Goal: Task Accomplishment & Management: Complete application form

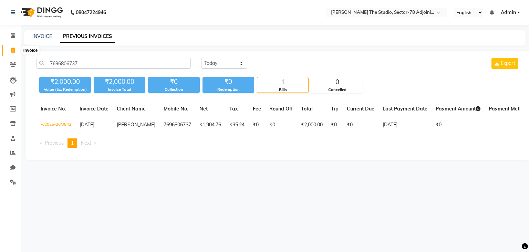
click at [11, 52] on icon at bounding box center [13, 50] width 4 height 5
select select "service"
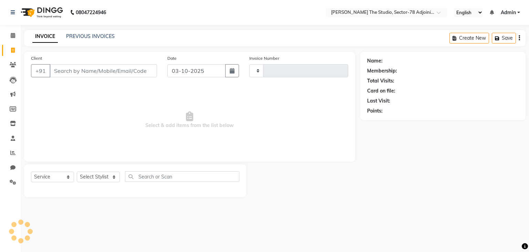
type input "0878"
select select "8485"
click at [47, 34] on link "INVOICE" at bounding box center [45, 36] width 26 height 12
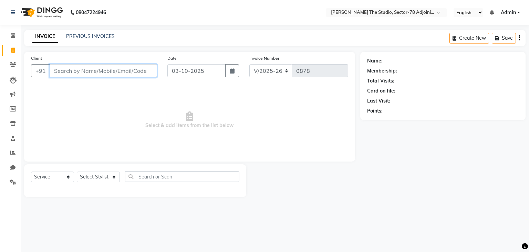
click at [69, 64] on input "Client" at bounding box center [104, 70] width 108 height 13
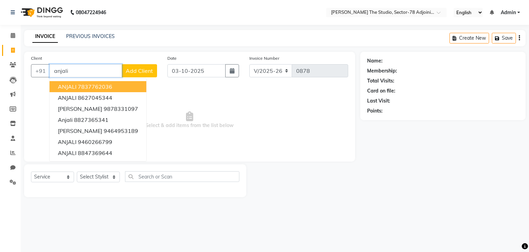
click at [72, 65] on input "anjali" at bounding box center [86, 70] width 72 height 13
type input "a"
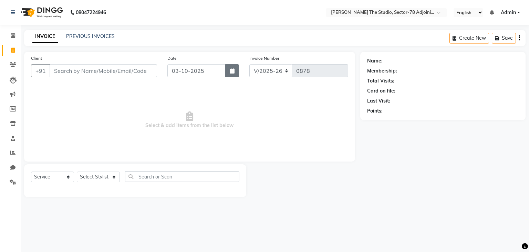
click at [229, 71] on button "button" at bounding box center [232, 70] width 14 height 13
select select "10"
select select "2025"
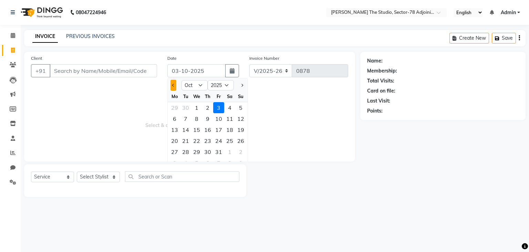
click at [174, 87] on button "Previous month" at bounding box center [174, 85] width 6 height 11
select select "9"
click at [232, 141] on div "27" at bounding box center [229, 140] width 11 height 11
type input "[DATE]"
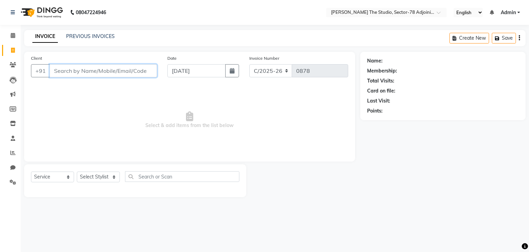
click at [134, 75] on input "Client" at bounding box center [104, 70] width 108 height 13
type input "908230002"
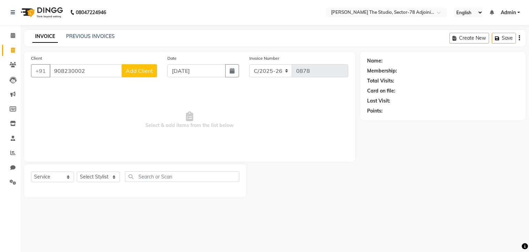
click at [134, 70] on span "Add Client" at bounding box center [139, 70] width 27 height 7
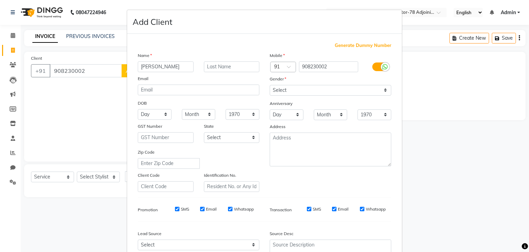
type input "[PERSON_NAME]"
click at [301, 94] on select "Select [DEMOGRAPHIC_DATA] [DEMOGRAPHIC_DATA] Other Prefer Not To Say" at bounding box center [331, 90] width 122 height 11
select select "[DEMOGRAPHIC_DATA]"
click at [270, 85] on select "Select [DEMOGRAPHIC_DATA] [DEMOGRAPHIC_DATA] Other Prefer Not To Say" at bounding box center [331, 90] width 122 height 11
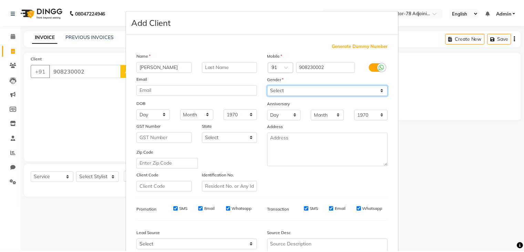
scroll to position [70, 0]
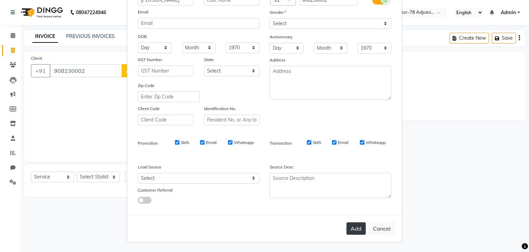
click at [352, 225] on button "Add" at bounding box center [356, 228] width 19 height 12
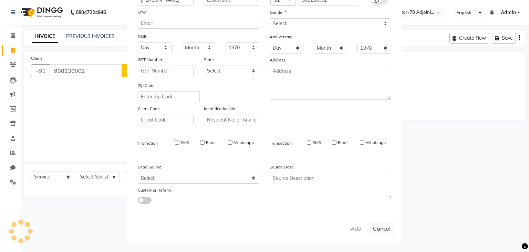
select select
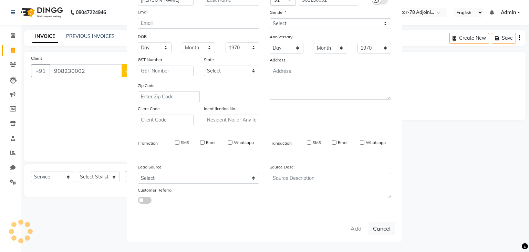
select select
checkbox input "false"
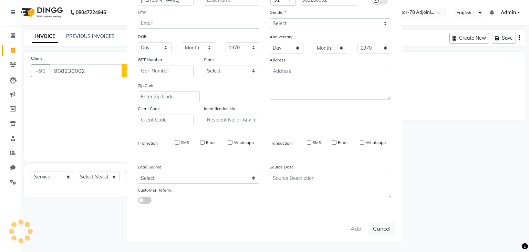
checkbox input "false"
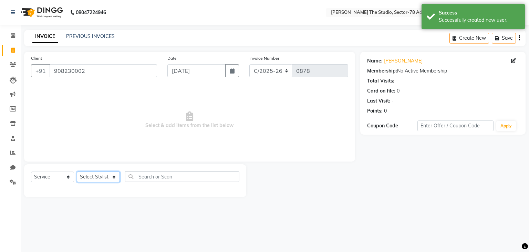
click at [108, 177] on select "Select Stylist [PERSON_NAME](N) [PERSON_NAME] [PERSON_NAME] [PERSON_NAME] Manag…" at bounding box center [98, 176] width 43 height 11
select select "89539"
click at [77, 172] on select "Select Stylist [PERSON_NAME](N) [PERSON_NAME] [PERSON_NAME] [PERSON_NAME] Manag…" at bounding box center [98, 176] width 43 height 11
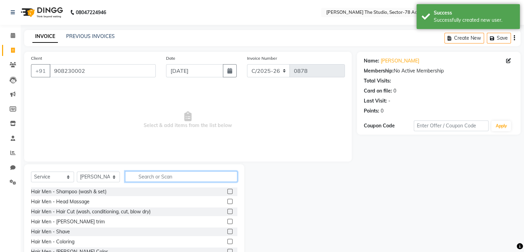
click at [149, 177] on input "text" at bounding box center [181, 176] width 112 height 11
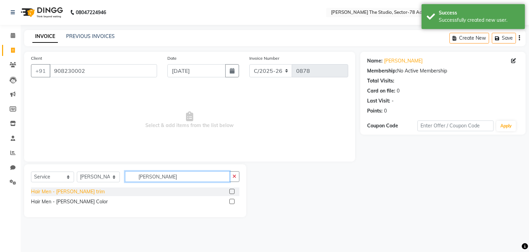
type input "[PERSON_NAME]"
click at [72, 192] on div "Hair Men - [PERSON_NAME] trim" at bounding box center [68, 191] width 74 height 7
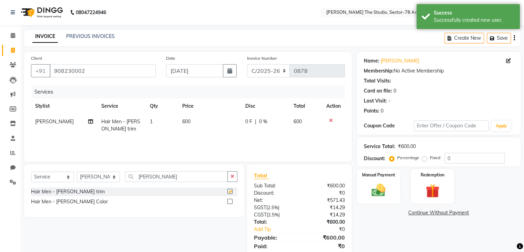
checkbox input "false"
click at [195, 120] on td "600" at bounding box center [209, 125] width 63 height 23
select select "89539"
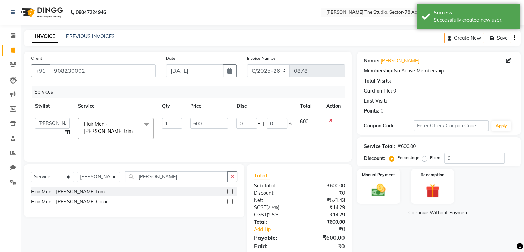
click at [195, 120] on input "600" at bounding box center [209, 123] width 38 height 11
type input "250"
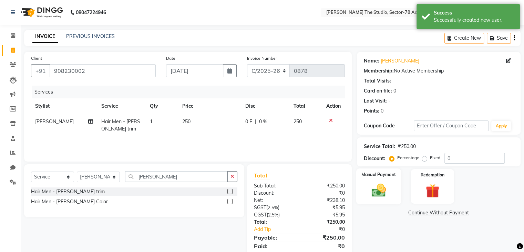
click at [372, 173] on label "Manual Payment" at bounding box center [379, 174] width 34 height 7
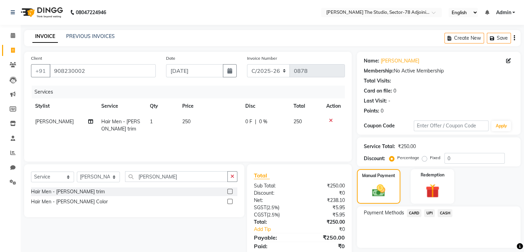
click at [426, 210] on span "UPI" at bounding box center [429, 213] width 11 height 8
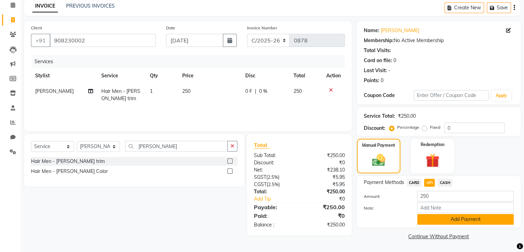
click at [434, 215] on button "Add Payment" at bounding box center [465, 219] width 97 height 11
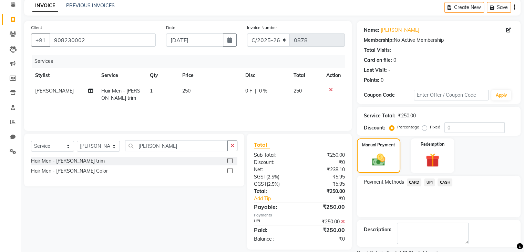
scroll to position [59, 0]
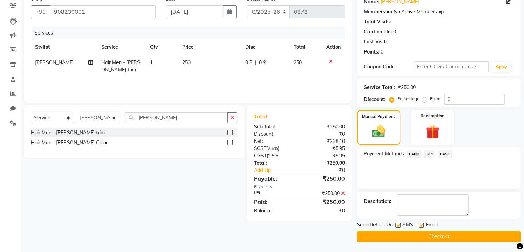
click at [397, 223] on label at bounding box center [398, 224] width 5 height 5
click at [397, 223] on input "checkbox" at bounding box center [398, 225] width 4 height 4
checkbox input "false"
click at [419, 234] on button "Checkout" at bounding box center [439, 236] width 164 height 11
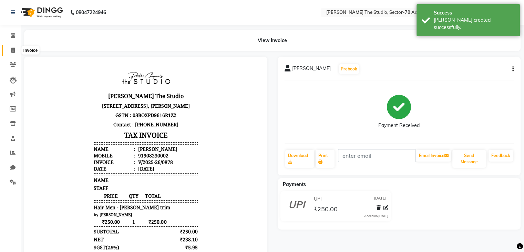
click at [15, 47] on span at bounding box center [13, 51] width 12 height 8
select select "service"
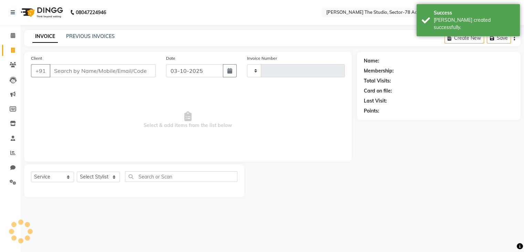
type input "0879"
select select "8485"
click at [233, 72] on icon "button" at bounding box center [232, 71] width 5 height 6
select select "10"
select select "2025"
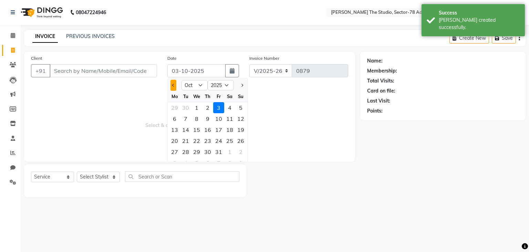
click at [174, 86] on span "Previous month" at bounding box center [173, 85] width 3 height 3
select select "9"
click at [201, 127] on div "17" at bounding box center [196, 129] width 11 height 11
type input "[DATE]"
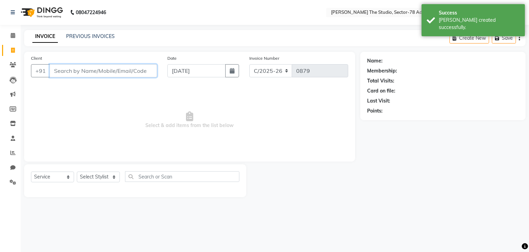
click at [142, 66] on input "Client" at bounding box center [104, 70] width 108 height 13
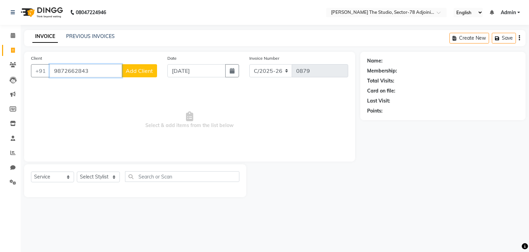
type input "9872662843"
click at [142, 66] on button "Add Client" at bounding box center [140, 70] width 36 height 13
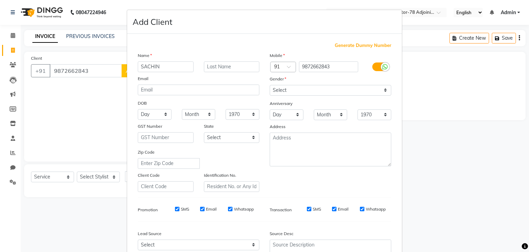
type input "SACHIN"
click at [310, 91] on select "Select [DEMOGRAPHIC_DATA] [DEMOGRAPHIC_DATA] Other Prefer Not To Say" at bounding box center [331, 90] width 122 height 11
select select "[DEMOGRAPHIC_DATA]"
click at [270, 85] on select "Select [DEMOGRAPHIC_DATA] [DEMOGRAPHIC_DATA] Other Prefer Not To Say" at bounding box center [331, 90] width 122 height 11
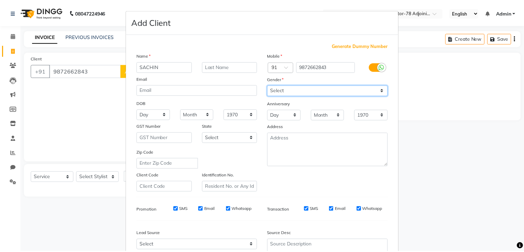
scroll to position [70, 0]
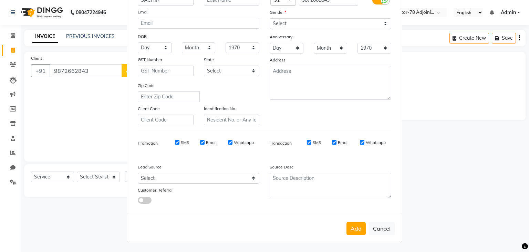
click at [353, 221] on div "Add Cancel" at bounding box center [264, 227] width 275 height 27
click at [353, 224] on button "Add" at bounding box center [356, 228] width 19 height 12
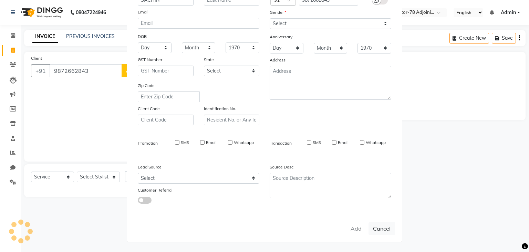
select select
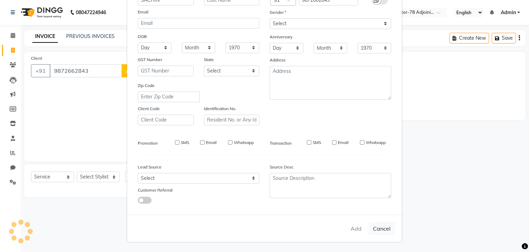
select select
checkbox input "false"
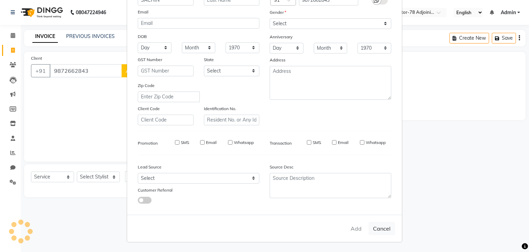
checkbox input "false"
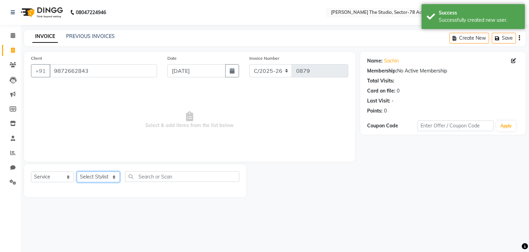
click at [94, 179] on select "Select Stylist [PERSON_NAME](N) [PERSON_NAME] [PERSON_NAME] [PERSON_NAME] Manag…" at bounding box center [98, 176] width 43 height 11
select select "89540"
click at [77, 172] on select "Select Stylist [PERSON_NAME](N) [PERSON_NAME] [PERSON_NAME] [PERSON_NAME] Manag…" at bounding box center [98, 176] width 43 height 11
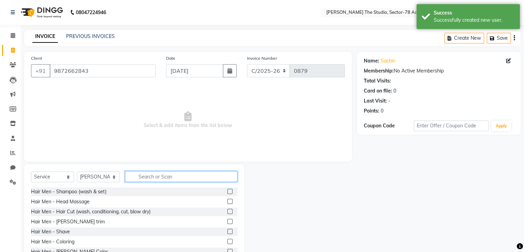
click at [167, 178] on input "text" at bounding box center [181, 176] width 112 height 11
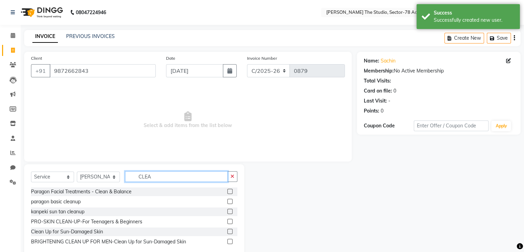
type input "CLEA"
click at [88, 201] on div "paragon basic cleanup" at bounding box center [134, 201] width 206 height 9
click at [70, 203] on div "paragon basic cleanup" at bounding box center [56, 201] width 50 height 7
checkbox input "false"
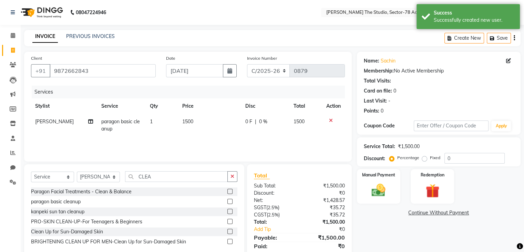
click at [194, 119] on td "1500" at bounding box center [209, 125] width 63 height 23
select select "89540"
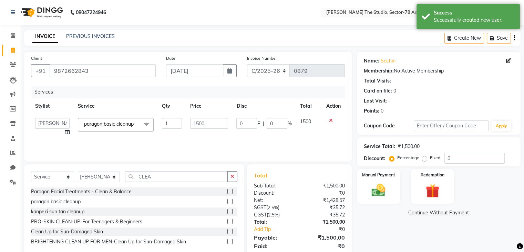
click at [194, 119] on input "1500" at bounding box center [209, 123] width 38 height 11
type input "450"
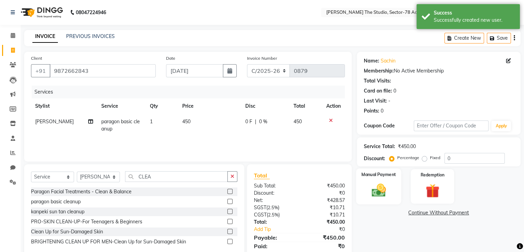
click at [370, 181] on div "Manual Payment" at bounding box center [378, 186] width 45 height 36
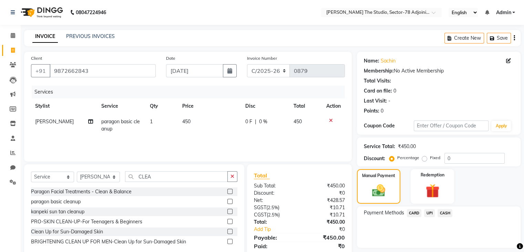
click at [429, 212] on span "UPI" at bounding box center [429, 213] width 11 height 8
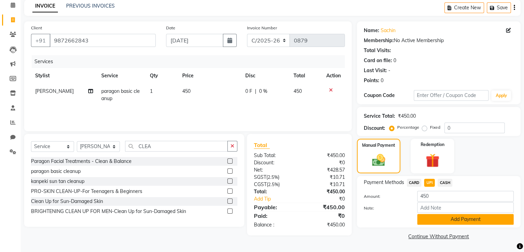
click at [443, 220] on button "Add Payment" at bounding box center [465, 219] width 97 height 11
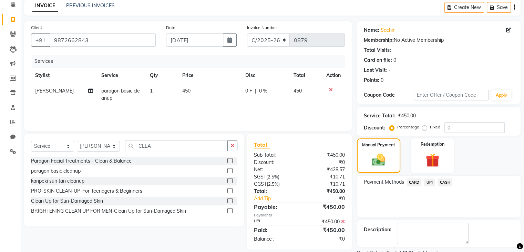
scroll to position [59, 0]
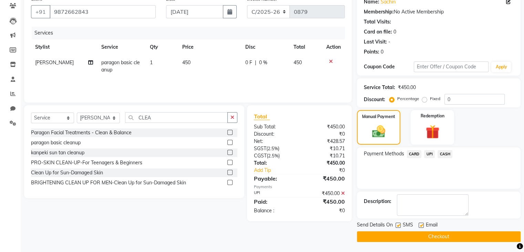
click at [399, 224] on label at bounding box center [398, 224] width 5 height 5
click at [399, 224] on input "checkbox" at bounding box center [398, 225] width 4 height 4
checkbox input "false"
click at [419, 232] on button "Checkout" at bounding box center [439, 236] width 164 height 11
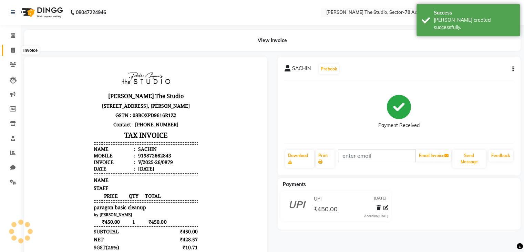
click at [16, 47] on span at bounding box center [13, 51] width 12 height 8
select select "8485"
select select "service"
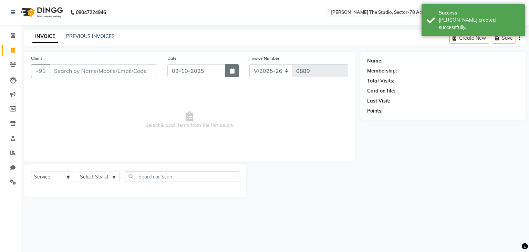
click at [231, 71] on icon "button" at bounding box center [232, 71] width 5 height 6
select select "10"
select select "2025"
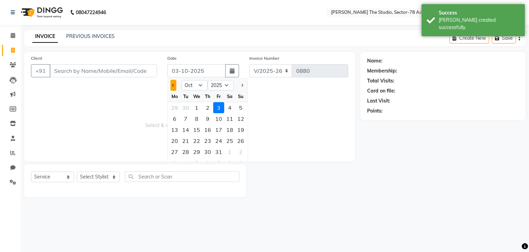
click at [172, 87] on button "Previous month" at bounding box center [174, 85] width 6 height 11
select select "9"
click at [241, 108] on div "7" at bounding box center [240, 107] width 11 height 11
type input "[DATE]"
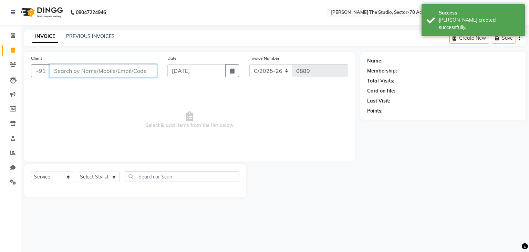
click at [99, 65] on input "Client" at bounding box center [104, 70] width 108 height 13
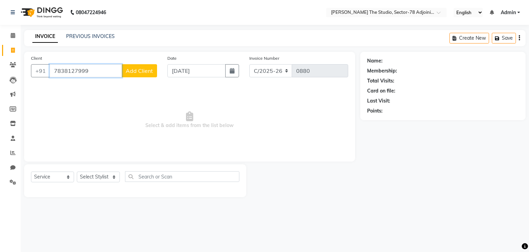
type input "7838127999"
click at [128, 70] on span "Add Client" at bounding box center [139, 70] width 27 height 7
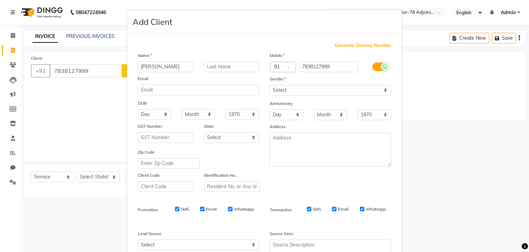
type input "[PERSON_NAME]"
click at [298, 90] on select "Select [DEMOGRAPHIC_DATA] [DEMOGRAPHIC_DATA] Other Prefer Not To Say" at bounding box center [331, 90] width 122 height 11
select select "[DEMOGRAPHIC_DATA]"
click at [270, 85] on select "Select [DEMOGRAPHIC_DATA] [DEMOGRAPHIC_DATA] Other Prefer Not To Say" at bounding box center [331, 90] width 122 height 11
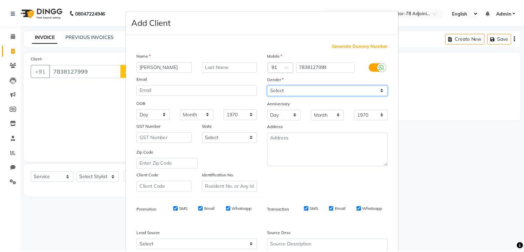
scroll to position [70, 0]
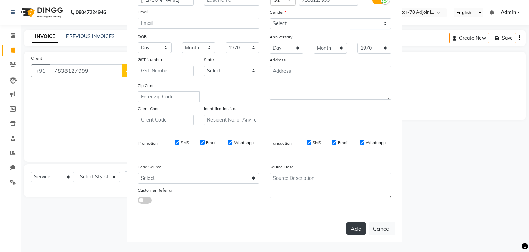
click at [358, 227] on button "Add" at bounding box center [356, 228] width 19 height 12
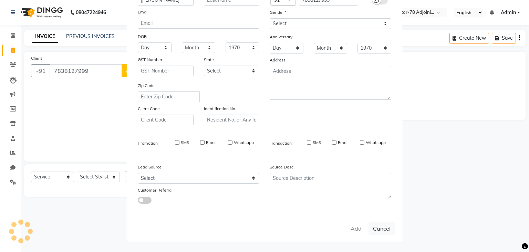
select select
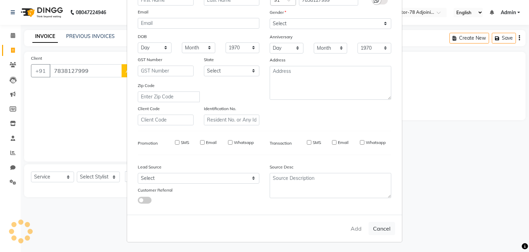
select select
checkbox input "false"
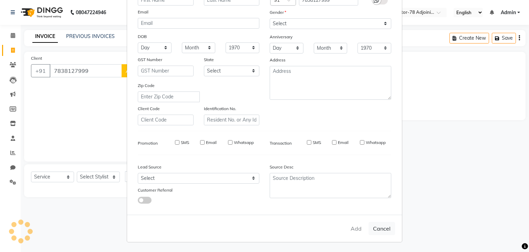
checkbox input "false"
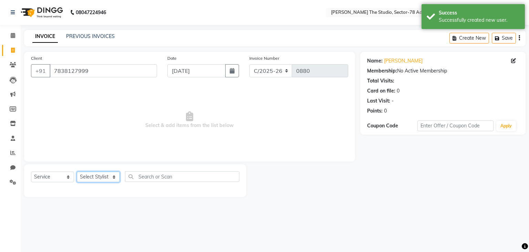
click at [99, 181] on select "Select Stylist [PERSON_NAME](N) [PERSON_NAME] [PERSON_NAME] [PERSON_NAME] Manag…" at bounding box center [98, 176] width 43 height 11
select select "83534"
click at [77, 172] on select "Select Stylist [PERSON_NAME](N) [PERSON_NAME] [PERSON_NAME] [PERSON_NAME] Manag…" at bounding box center [98, 176] width 43 height 11
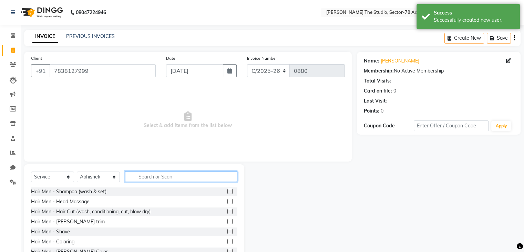
click at [173, 175] on input "text" at bounding box center [181, 176] width 112 height 11
type input "M"
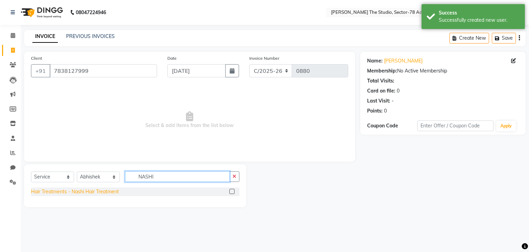
type input "NASHI"
click at [110, 193] on div "Hair Treatments - Nashi Hair Treatment" at bounding box center [75, 191] width 88 height 7
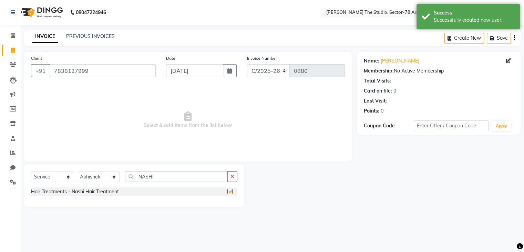
checkbox input "false"
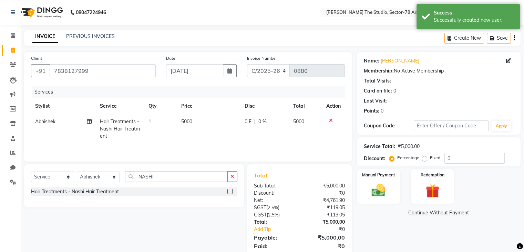
click at [199, 121] on td "5000" at bounding box center [209, 129] width 64 height 30
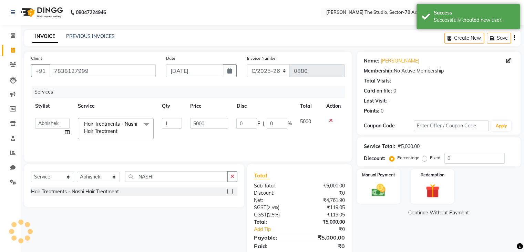
click at [199, 121] on input "5000" at bounding box center [209, 123] width 38 height 11
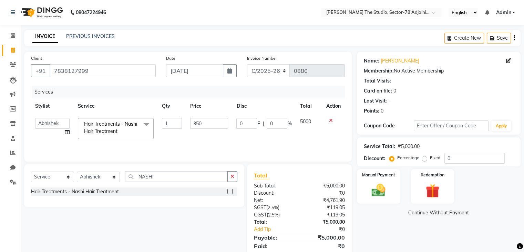
type input "3500"
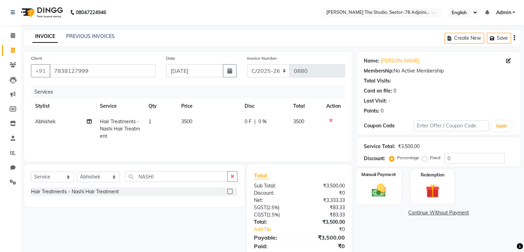
click at [365, 178] on div "Manual Payment" at bounding box center [378, 186] width 45 height 36
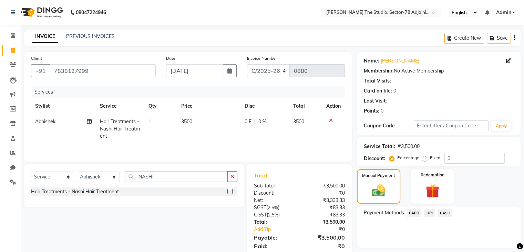
click at [427, 212] on span "UPI" at bounding box center [429, 213] width 11 height 8
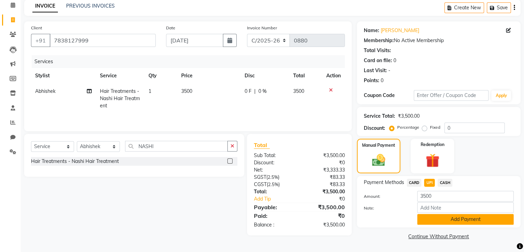
click at [431, 217] on button "Add Payment" at bounding box center [465, 219] width 97 height 11
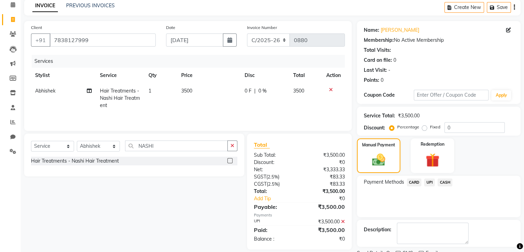
scroll to position [59, 0]
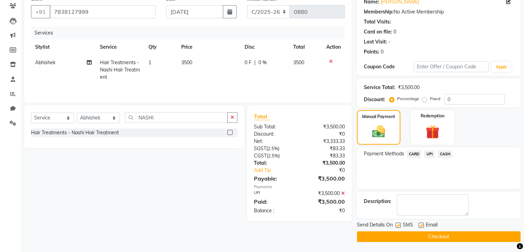
click at [397, 224] on label at bounding box center [398, 224] width 5 height 5
click at [397, 224] on input "checkbox" at bounding box center [398, 225] width 4 height 4
checkbox input "false"
click at [413, 232] on button "Checkout" at bounding box center [439, 236] width 164 height 11
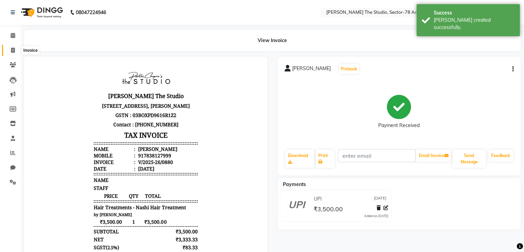
click at [12, 48] on icon at bounding box center [13, 50] width 4 height 5
select select "8485"
select select "service"
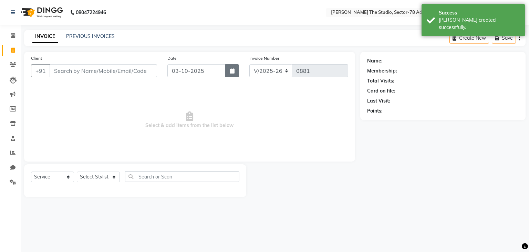
click at [229, 71] on button "button" at bounding box center [232, 70] width 14 height 13
select select "10"
select select "2025"
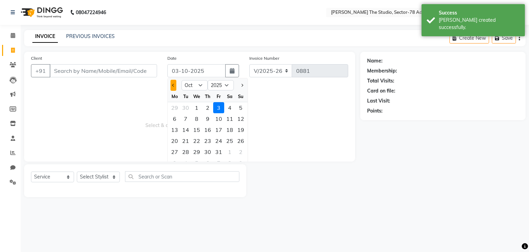
click at [172, 86] on button "Previous month" at bounding box center [174, 85] width 6 height 11
select select "9"
click at [188, 109] on div "2" at bounding box center [185, 107] width 11 height 11
type input "[DATE]"
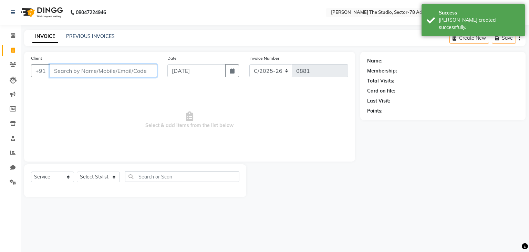
click at [136, 70] on input "Client" at bounding box center [104, 70] width 108 height 13
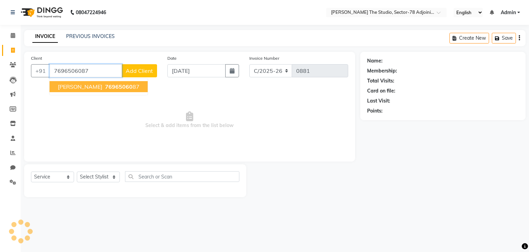
type input "7696506087"
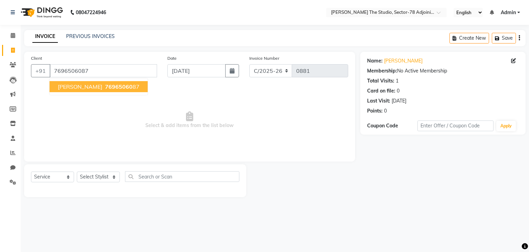
click at [114, 87] on ngb-highlight "76965060 87" at bounding box center [122, 86] width 36 height 7
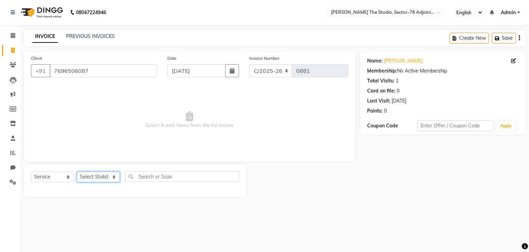
click at [91, 179] on select "Select Stylist [PERSON_NAME](N) [PERSON_NAME] [PERSON_NAME] [PERSON_NAME] Manag…" at bounding box center [98, 176] width 43 height 11
select select "90702"
click at [77, 172] on select "Select Stylist [PERSON_NAME](N) [PERSON_NAME] [PERSON_NAME] [PERSON_NAME] Manag…" at bounding box center [98, 176] width 43 height 11
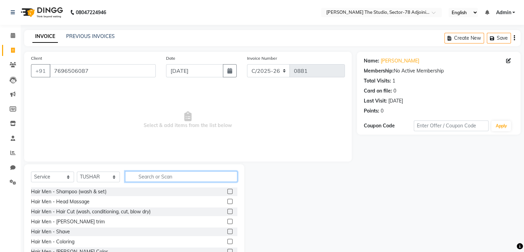
click at [141, 175] on input "text" at bounding box center [181, 176] width 112 height 11
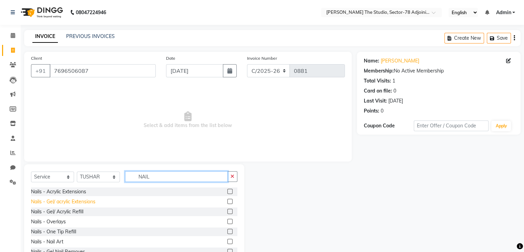
type input "NAIL"
click at [63, 202] on div "Nails - Gel/ acrylic Extensions" at bounding box center [63, 201] width 64 height 7
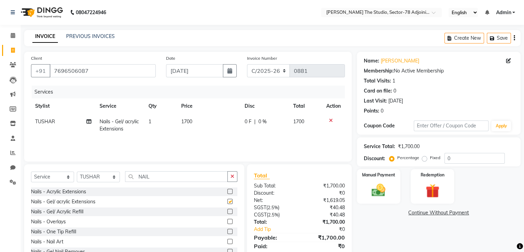
checkbox input "false"
click at [194, 126] on td "1700" at bounding box center [209, 125] width 64 height 23
select select "90702"
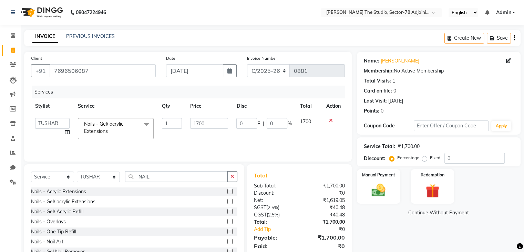
click at [194, 126] on input "1700" at bounding box center [209, 123] width 38 height 11
type input "2300"
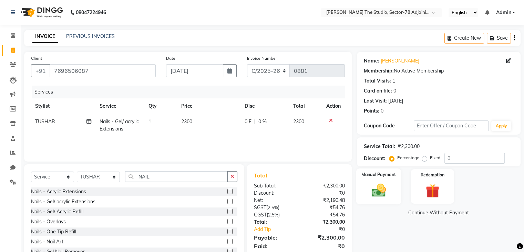
click at [368, 169] on div "Manual Payment" at bounding box center [378, 186] width 45 height 36
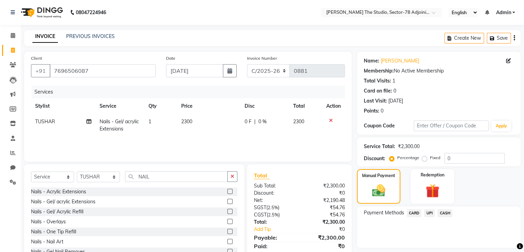
click at [429, 213] on span "UPI" at bounding box center [429, 213] width 11 height 8
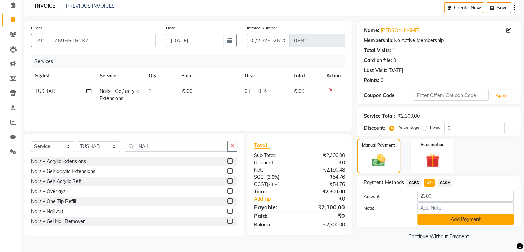
click at [445, 221] on button "Add Payment" at bounding box center [465, 219] width 97 height 11
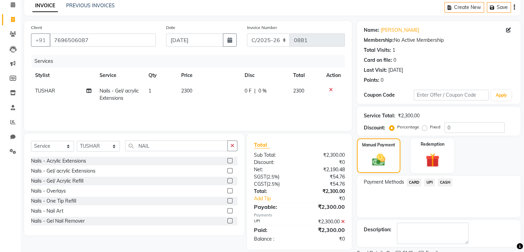
scroll to position [59, 0]
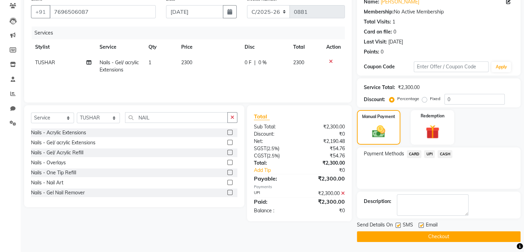
click at [396, 226] on label at bounding box center [398, 224] width 5 height 5
click at [396, 226] on input "checkbox" at bounding box center [398, 225] width 4 height 4
checkbox input "false"
click at [414, 233] on button "Checkout" at bounding box center [439, 236] width 164 height 11
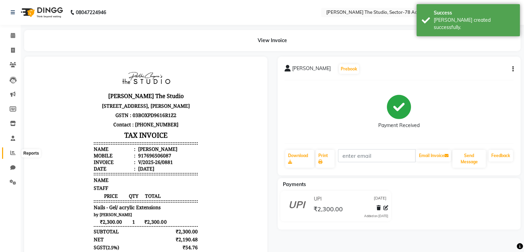
click at [13, 156] on span at bounding box center [13, 153] width 12 height 8
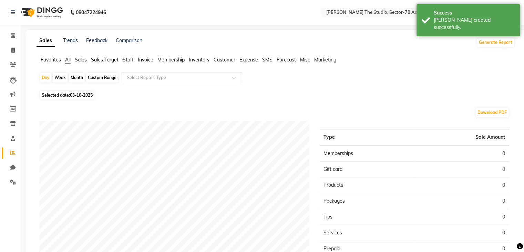
click at [106, 79] on div "Custom Range" at bounding box center [102, 78] width 32 height 10
select select "10"
select select "2025"
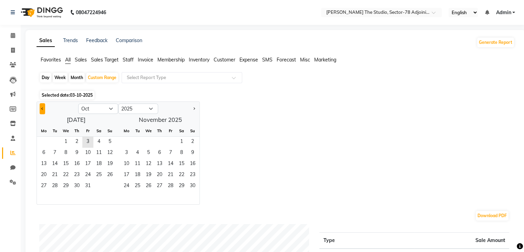
click at [42, 105] on button "Previous month" at bounding box center [43, 108] width 6 height 11
select select "9"
click at [48, 139] on span "1" at bounding box center [43, 141] width 11 height 11
click at [54, 186] on span "30" at bounding box center [54, 186] width 11 height 11
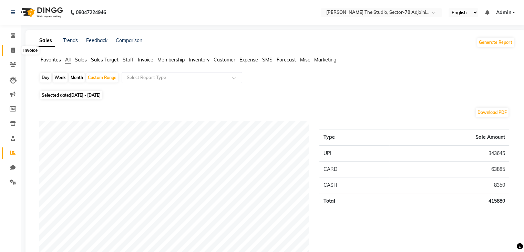
click at [12, 50] on icon at bounding box center [13, 50] width 4 height 5
select select "8485"
select select "service"
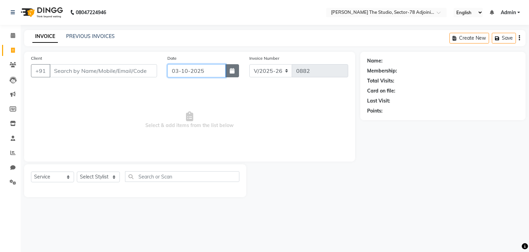
drag, startPoint x: 225, startPoint y: 69, endPoint x: 230, endPoint y: 71, distance: 5.4
click at [230, 71] on div "03-10-2025" at bounding box center [204, 70] width 72 height 13
click at [230, 71] on icon "button" at bounding box center [232, 71] width 5 height 6
select select "10"
select select "2025"
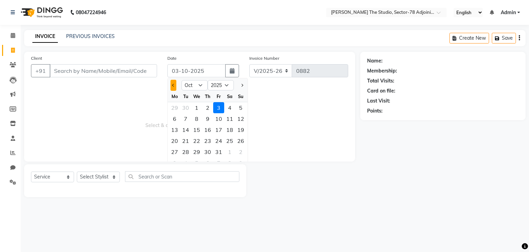
click at [172, 83] on button "Previous month" at bounding box center [174, 85] width 6 height 11
select select "9"
click at [183, 150] on div "30" at bounding box center [185, 151] width 11 height 11
type input "[DATE]"
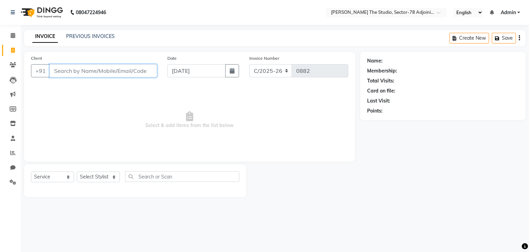
click at [128, 69] on input "Client" at bounding box center [104, 70] width 108 height 13
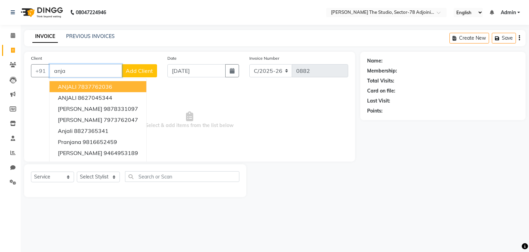
click at [99, 87] on ngb-highlight "7837762036" at bounding box center [95, 86] width 34 height 7
type input "7837762036"
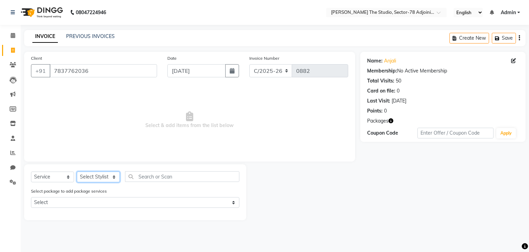
click at [97, 181] on select "Select Stylist [PERSON_NAME](N) [PERSON_NAME] [PERSON_NAME] [PERSON_NAME] Manag…" at bounding box center [98, 176] width 43 height 11
select select "83534"
click at [77, 172] on select "Select Stylist [PERSON_NAME](N) [PERSON_NAME] [PERSON_NAME] [PERSON_NAME] Manag…" at bounding box center [98, 176] width 43 height 11
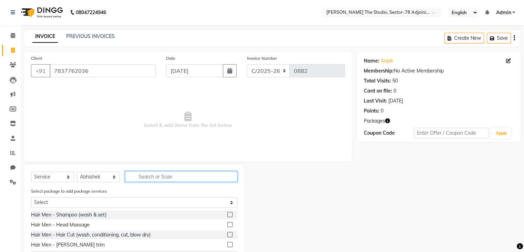
click at [153, 179] on input "text" at bounding box center [181, 176] width 112 height 11
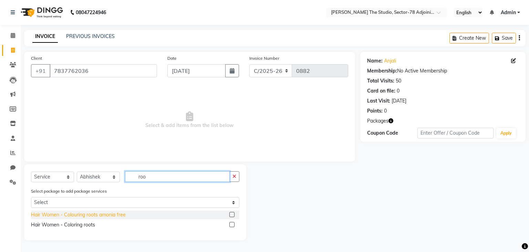
type input "roo"
click at [95, 218] on div "Hair Women - Colouring roots amonia free" at bounding box center [78, 214] width 95 height 7
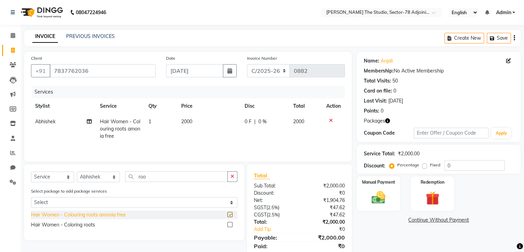
checkbox input "false"
click at [193, 120] on td "2000" at bounding box center [209, 129] width 64 height 30
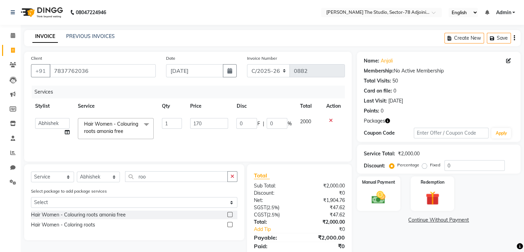
type input "1700"
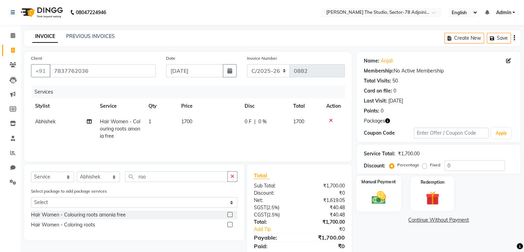
click at [385, 203] on img at bounding box center [378, 197] width 23 height 17
click at [433, 221] on span "UPI" at bounding box center [429, 220] width 11 height 8
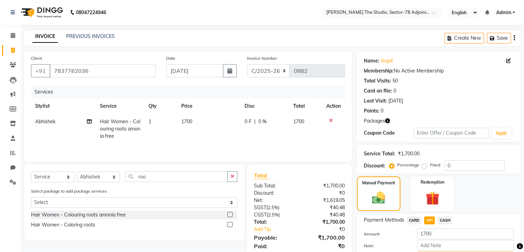
scroll to position [38, 0]
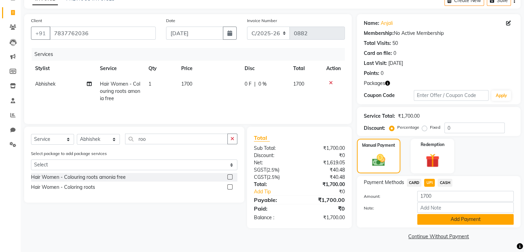
click at [438, 221] on button "Add Payment" at bounding box center [465, 219] width 97 height 11
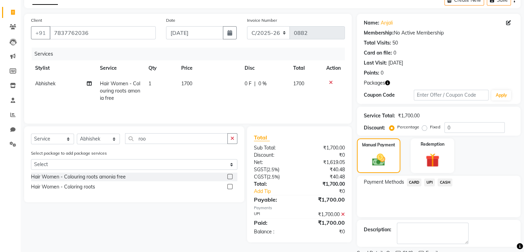
scroll to position [66, 0]
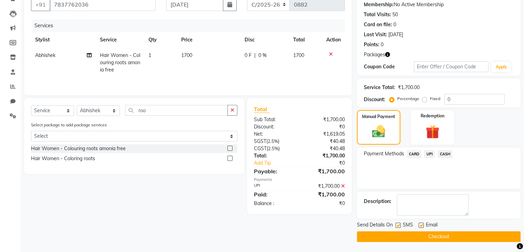
click at [400, 223] on label at bounding box center [398, 224] width 5 height 5
click at [400, 223] on input "checkbox" at bounding box center [398, 225] width 4 height 4
checkbox input "false"
click at [434, 235] on button "Checkout" at bounding box center [439, 236] width 164 height 11
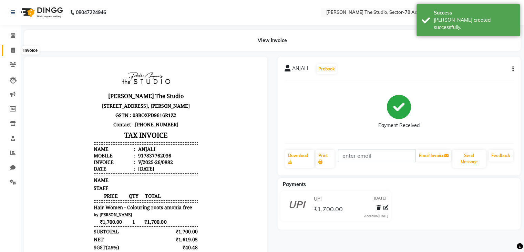
click at [9, 50] on span at bounding box center [13, 51] width 12 height 8
select select "8485"
select select "service"
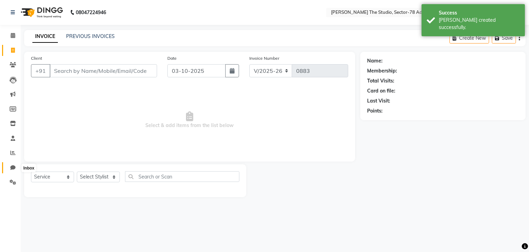
click at [11, 168] on icon at bounding box center [12, 167] width 5 height 5
select select "100"
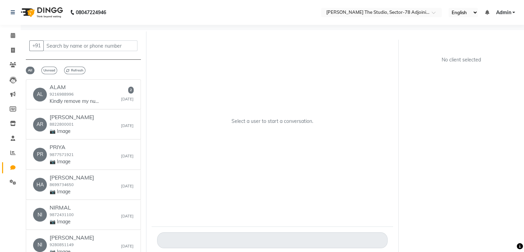
click at [13, 147] on li "Reports" at bounding box center [10, 152] width 21 height 15
click at [11, 156] on span at bounding box center [13, 153] width 12 height 8
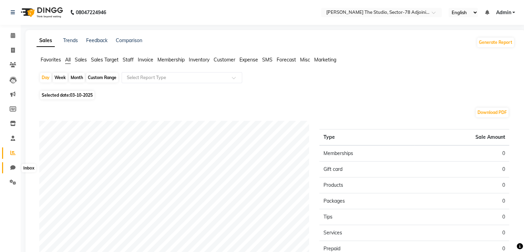
click at [12, 170] on icon at bounding box center [12, 167] width 5 height 5
select select "100"
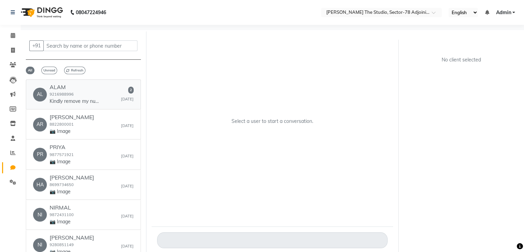
click at [87, 99] on p "Kindly remove my number" at bounding box center [76, 101] width 52 height 7
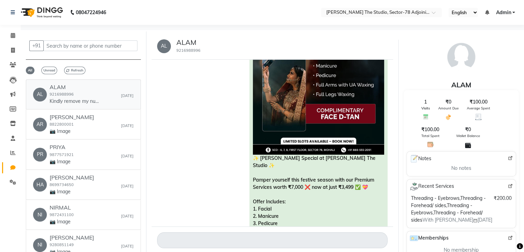
scroll to position [2909, 0]
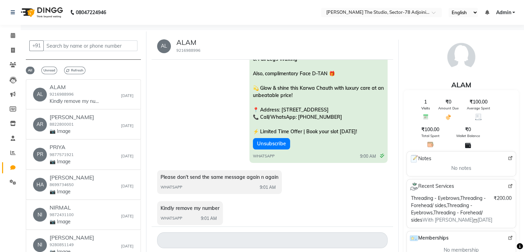
click at [245, 203] on div "Kindly remove my number WHATSAPP 9:01 AM" at bounding box center [272, 214] width 231 height 26
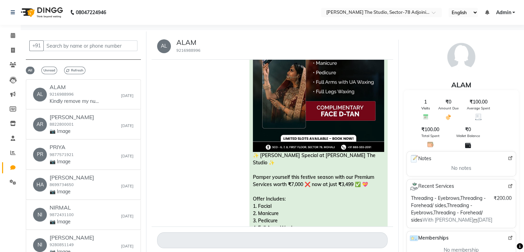
scroll to position [1613, 0]
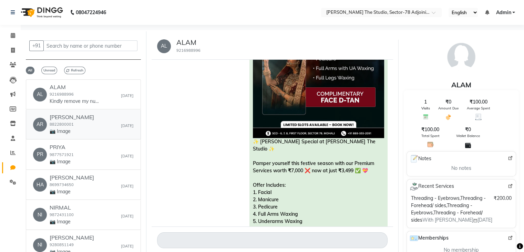
click at [85, 125] on div "AR [PERSON_NAME] 8822800001 📷 Image [DATE]" at bounding box center [83, 124] width 101 height 21
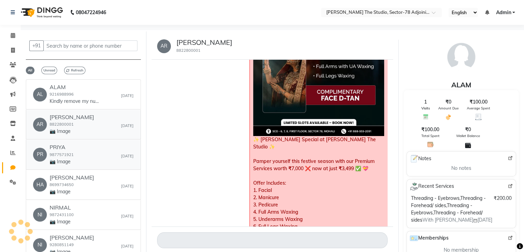
scroll to position [2648, 0]
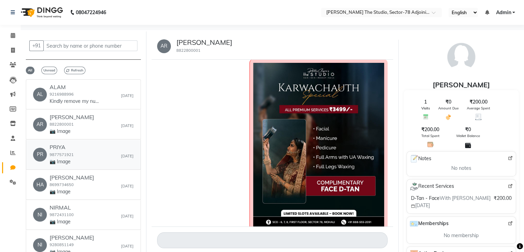
click at [87, 147] on div "PR PRIYA 9877571921 📷 Image [DATE]" at bounding box center [83, 154] width 101 height 21
click at [83, 196] on link "[PERSON_NAME] 8699734650 📷 Image [DATE]" at bounding box center [83, 185] width 115 height 30
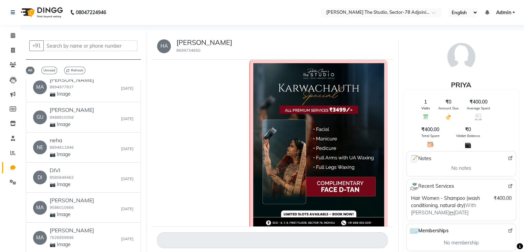
scroll to position [985, 0]
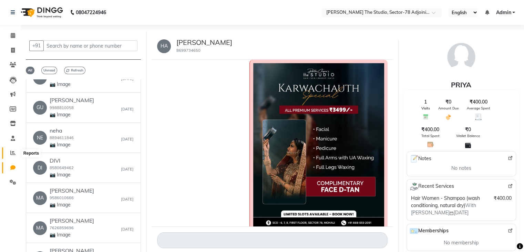
click at [10, 153] on icon at bounding box center [12, 152] width 5 height 5
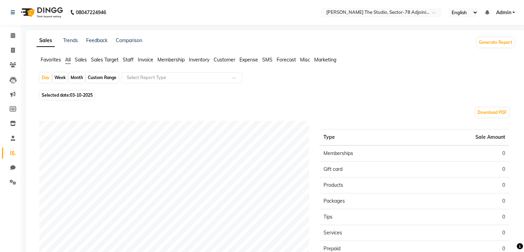
click at [112, 79] on div "Custom Range" at bounding box center [102, 78] width 32 height 10
select select "10"
select select "2025"
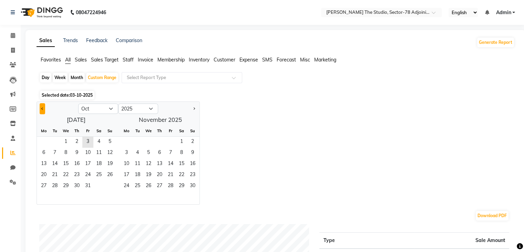
click at [42, 108] on span "Previous month" at bounding box center [42, 108] width 2 height 2
select select "9"
click at [44, 141] on span "1" at bounding box center [43, 141] width 11 height 11
click at [58, 185] on span "30" at bounding box center [54, 186] width 11 height 11
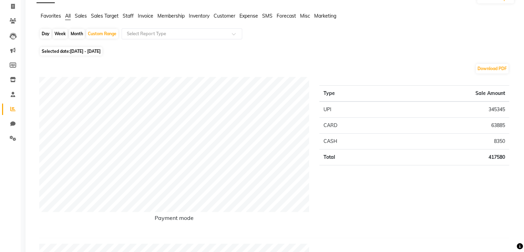
scroll to position [44, 0]
click at [447, 173] on div "Type Sale Amount UPI 345345 CARD 63885 CASH 8350 Total 417580" at bounding box center [414, 154] width 200 height 155
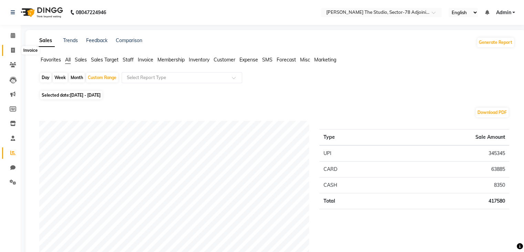
click at [11, 49] on icon at bounding box center [13, 50] width 4 height 5
select select "service"
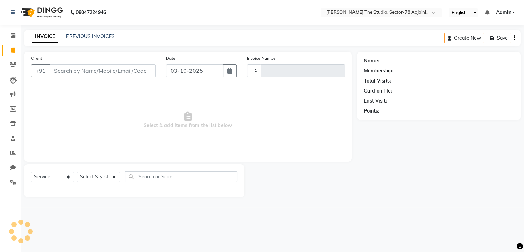
type input "0883"
select select "8485"
click at [105, 69] on input "Client" at bounding box center [104, 70] width 108 height 13
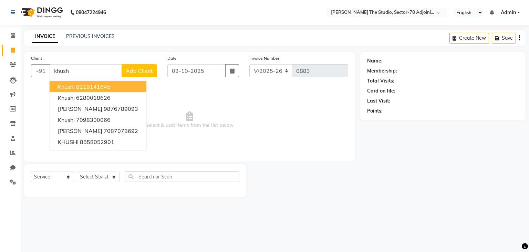
click at [92, 91] on button "khushi 8219141645" at bounding box center [98, 86] width 97 height 11
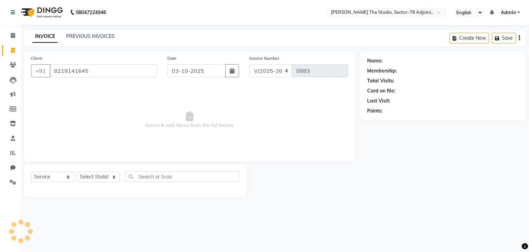
type input "8219141645"
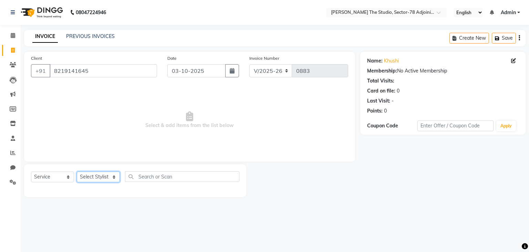
click at [93, 180] on select "Select Stylist [PERSON_NAME](N) [PERSON_NAME] [PERSON_NAME] [PERSON_NAME] Manag…" at bounding box center [98, 176] width 43 height 11
select select "83545"
click at [77, 172] on select "Select Stylist [PERSON_NAME](N) [PERSON_NAME] [PERSON_NAME] [PERSON_NAME] Manag…" at bounding box center [98, 176] width 43 height 11
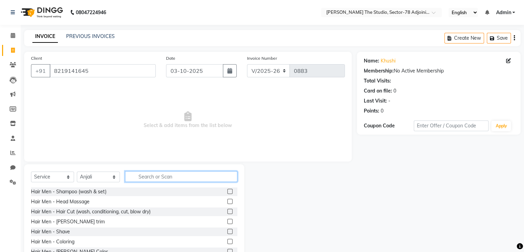
click at [157, 174] on input "text" at bounding box center [181, 176] width 112 height 11
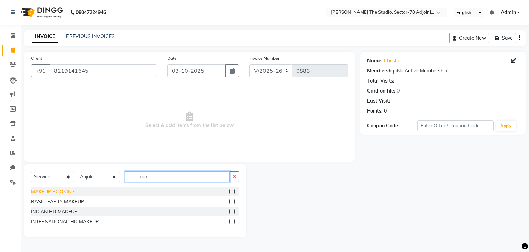
type input "mak"
click at [72, 193] on div "MAKEUP BOOKING" at bounding box center [53, 191] width 44 height 7
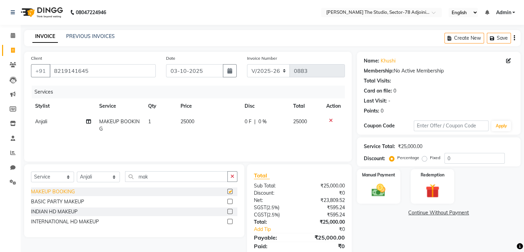
checkbox input "false"
click at [197, 122] on td "25000" at bounding box center [208, 125] width 64 height 23
select select "83545"
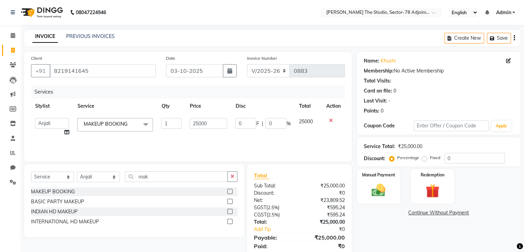
click at [197, 122] on input "25000" at bounding box center [209, 123] width 38 height 11
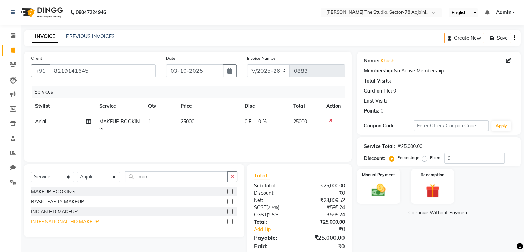
click at [65, 221] on div "INTERNATIONAL HD MAKEUP" at bounding box center [65, 221] width 68 height 7
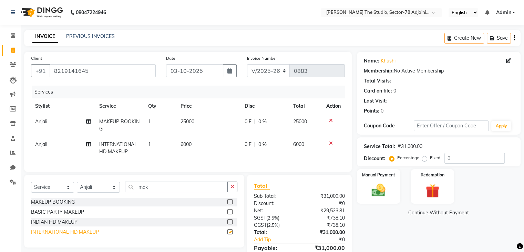
checkbox input "false"
click at [331, 120] on icon at bounding box center [331, 120] width 4 height 5
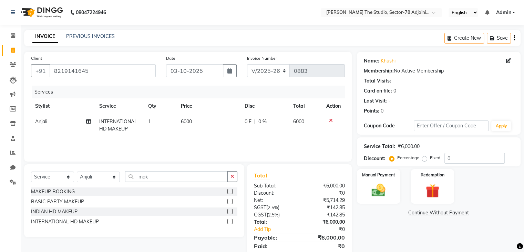
click at [330, 121] on icon at bounding box center [331, 120] width 4 height 5
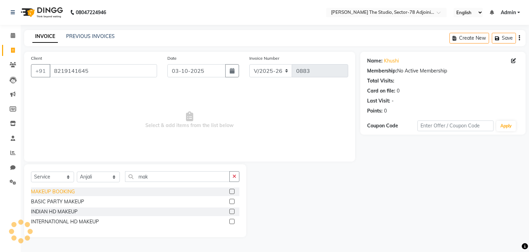
click at [65, 193] on div "MAKEUP BOOKING" at bounding box center [53, 191] width 44 height 7
checkbox input "false"
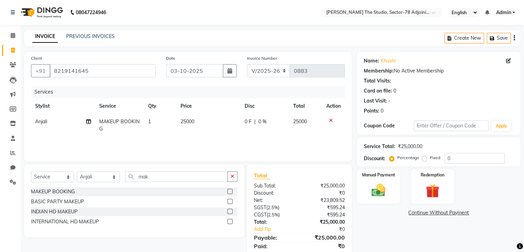
click at [197, 121] on td "25000" at bounding box center [208, 125] width 64 height 23
select select "83545"
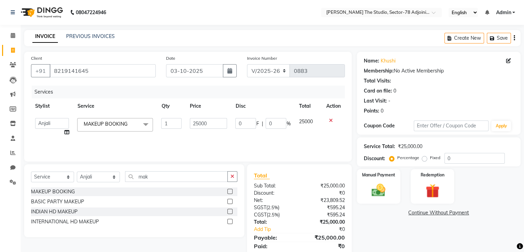
click at [197, 121] on input "25000" at bounding box center [209, 123] width 38 height 11
type input "11000"
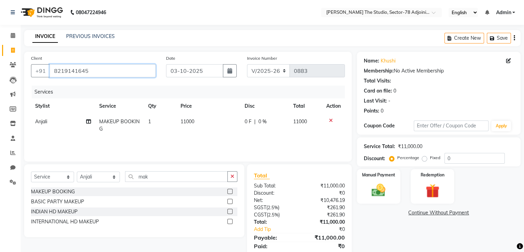
click at [96, 72] on input "8219141645" at bounding box center [103, 70] width 106 height 13
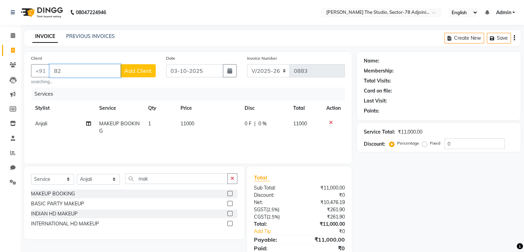
type input "8"
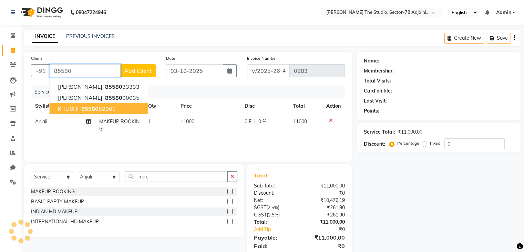
click at [92, 113] on button "KHUSHI 85580 52901" at bounding box center [99, 108] width 98 height 11
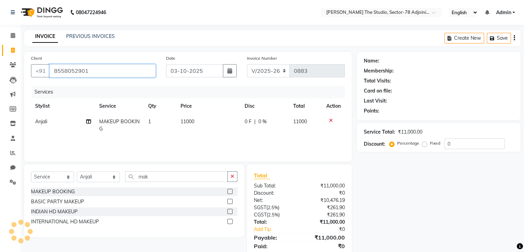
type input "8558052901"
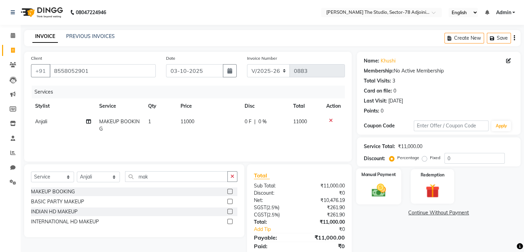
click at [373, 181] on div "Manual Payment" at bounding box center [378, 186] width 45 height 36
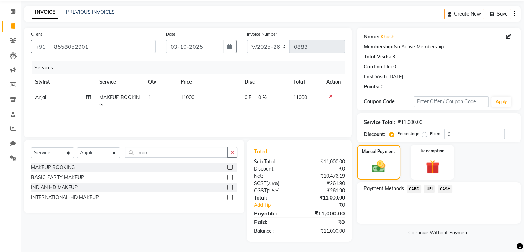
click at [426, 185] on span "UPI" at bounding box center [429, 189] width 11 height 8
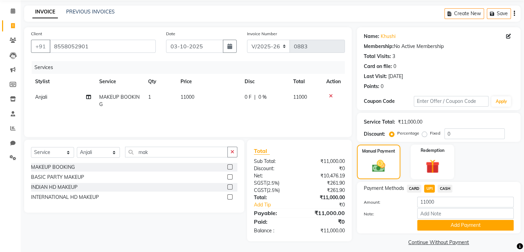
scroll to position [31, 0]
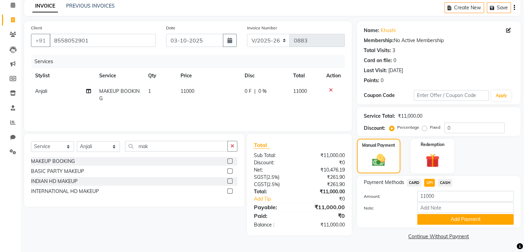
click at [444, 184] on span "CASH" at bounding box center [445, 183] width 15 height 8
click at [453, 216] on button "Add Payment" at bounding box center [465, 219] width 97 height 11
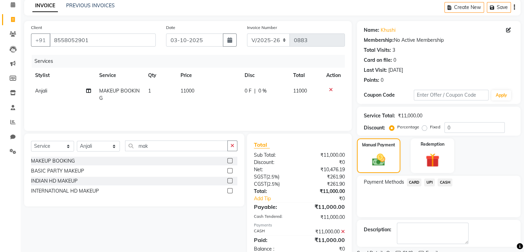
scroll to position [59, 0]
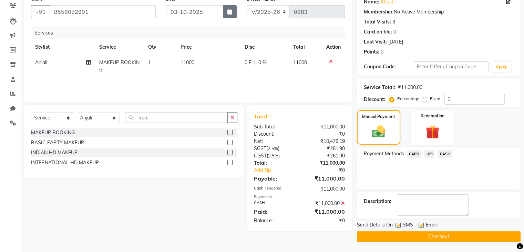
click at [226, 13] on button "button" at bounding box center [230, 11] width 14 height 13
select select "10"
select select "2025"
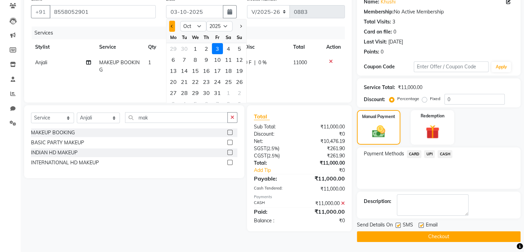
click at [171, 27] on span "Previous month" at bounding box center [172, 26] width 3 height 3
select select "9"
click at [184, 92] on div "30" at bounding box center [184, 92] width 11 height 11
type input "[DATE]"
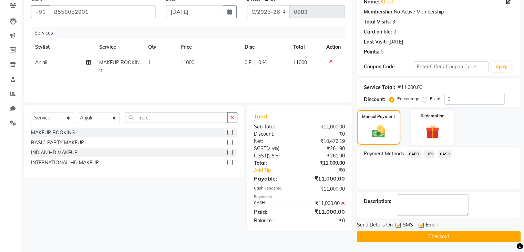
click at [398, 224] on label at bounding box center [398, 224] width 5 height 5
click at [398, 224] on input "checkbox" at bounding box center [398, 225] width 4 height 4
checkbox input "false"
click at [413, 231] on button "Checkout" at bounding box center [439, 236] width 164 height 11
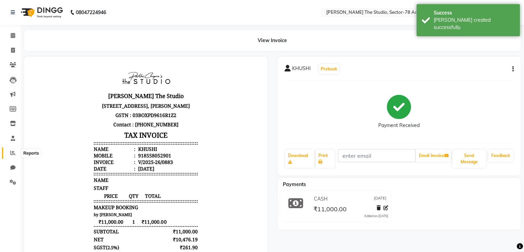
click at [13, 156] on span at bounding box center [13, 153] width 12 height 8
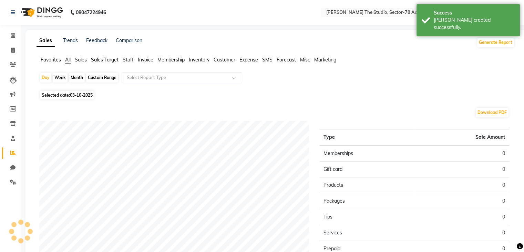
click at [112, 78] on div "Custom Range" at bounding box center [102, 78] width 32 height 10
select select "10"
select select "2025"
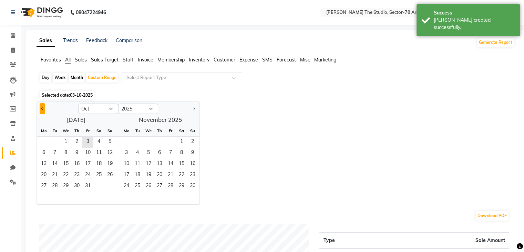
click at [41, 110] on button "Previous month" at bounding box center [43, 108] width 6 height 11
select select "9"
click at [46, 144] on span "1" at bounding box center [43, 141] width 11 height 11
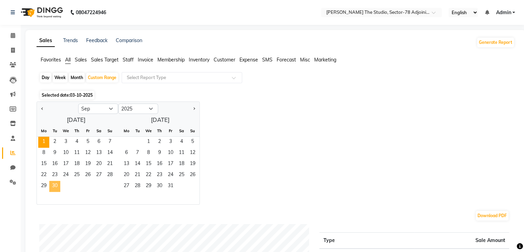
click at [54, 185] on span "30" at bounding box center [54, 186] width 11 height 11
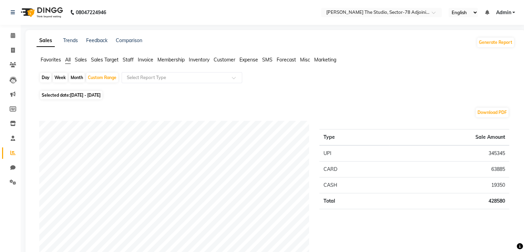
click at [344, 81] on div "Day Week Month Custom Range Select Report Type" at bounding box center [275, 80] width 473 height 17
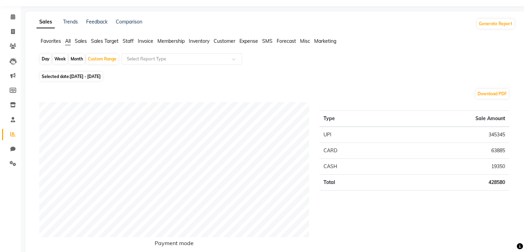
scroll to position [28, 0]
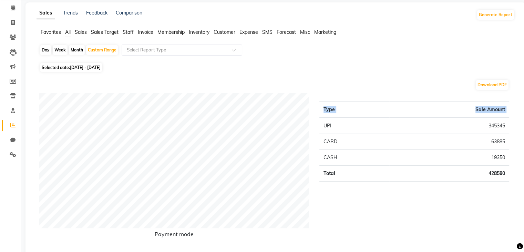
drag, startPoint x: 321, startPoint y: 122, endPoint x: 522, endPoint y: 175, distance: 207.7
copy thead "Type Sale Amount"
click at [372, 69] on div "Selected date: [DATE] - [DATE]" at bounding box center [277, 67] width 476 height 7
